Goal: Information Seeking & Learning: Learn about a topic

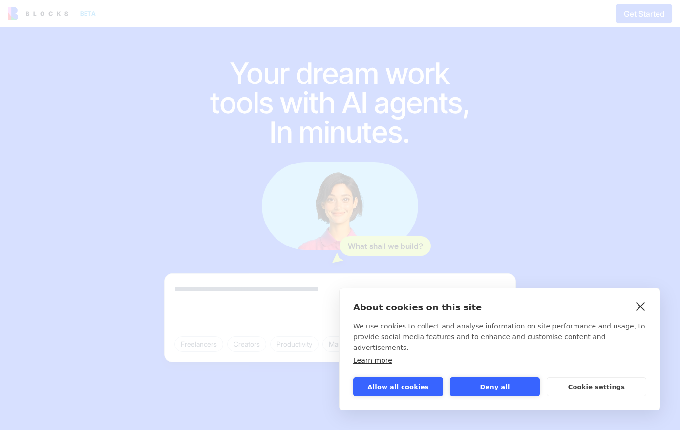
click at [639, 314] on link "close" at bounding box center [640, 306] width 15 height 16
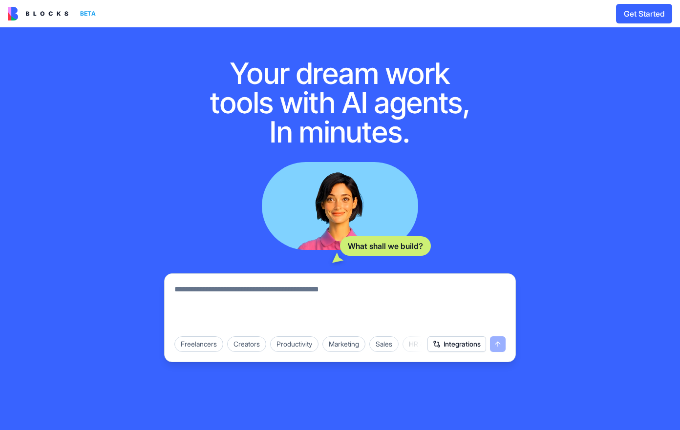
click at [51, 12] on img at bounding box center [38, 14] width 61 height 14
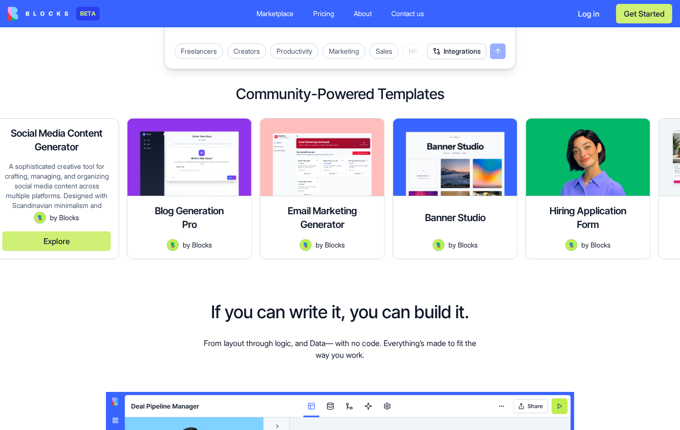
scroll to position [264, 0]
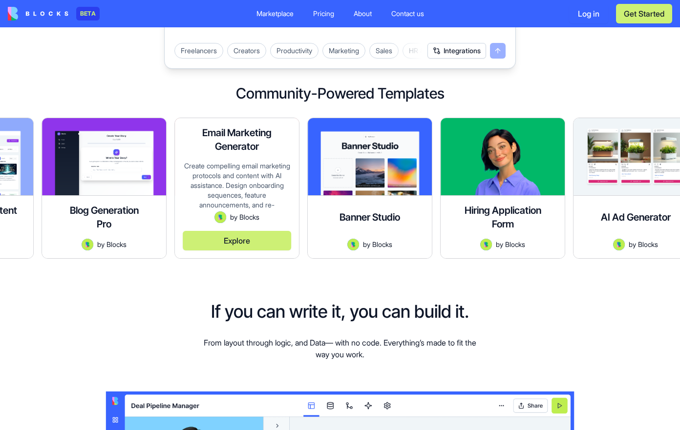
click at [209, 167] on div "Create compelling email marketing protocols and content with AI assistance. Des…" at bounding box center [237, 186] width 108 height 50
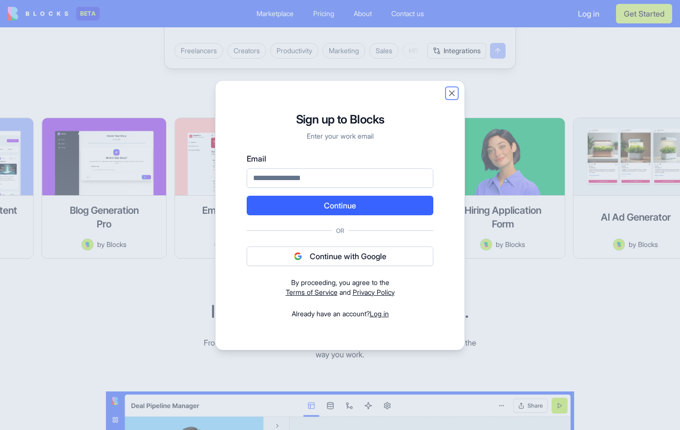
click at [452, 90] on button "Close" at bounding box center [452, 93] width 10 height 10
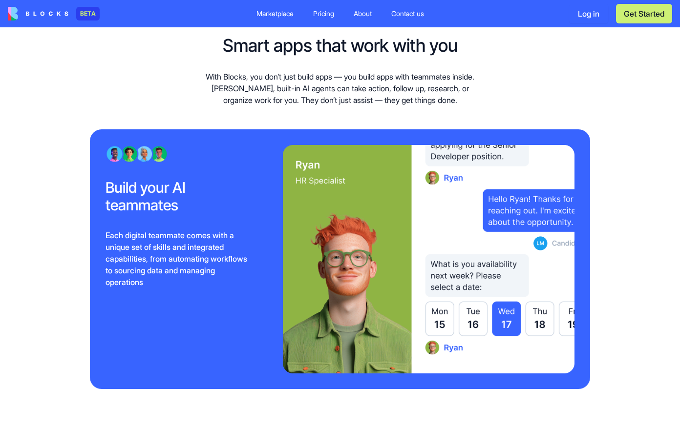
scroll to position [952, 0]
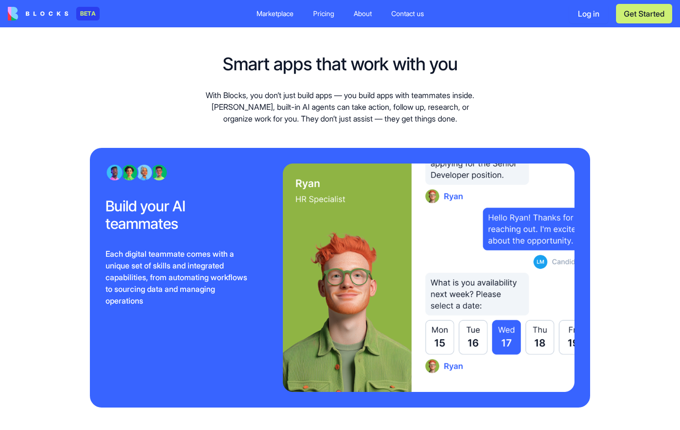
click at [325, 15] on div "Pricing" at bounding box center [323, 14] width 21 height 10
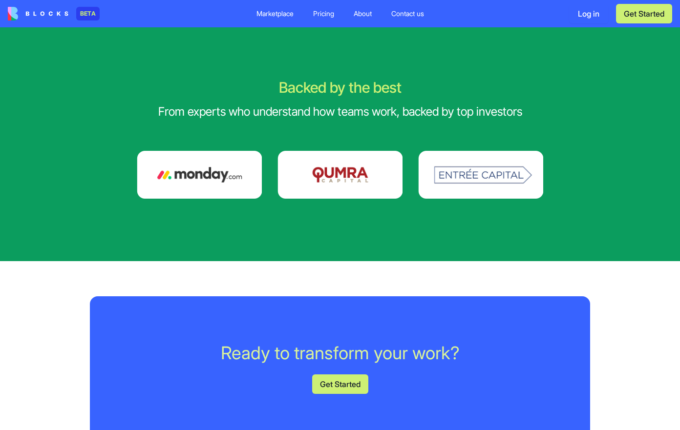
scroll to position [2037, 0]
